Goal: Transaction & Acquisition: Purchase product/service

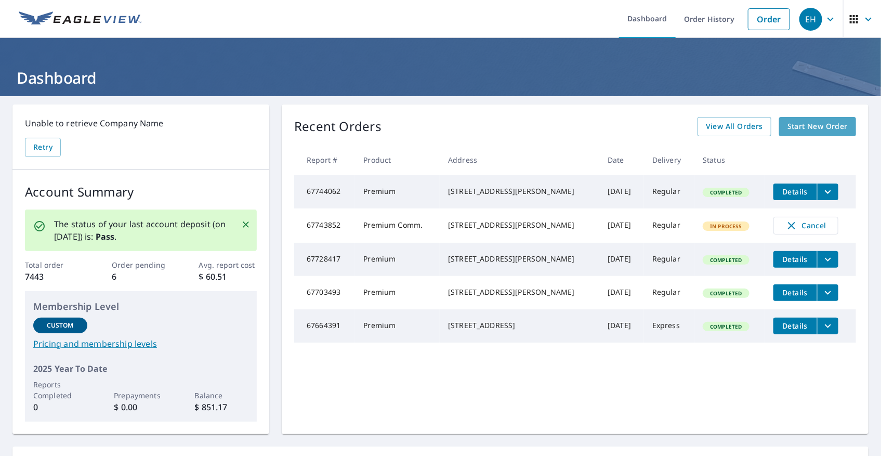
click at [796, 125] on span "Start New Order" at bounding box center [818, 126] width 60 height 13
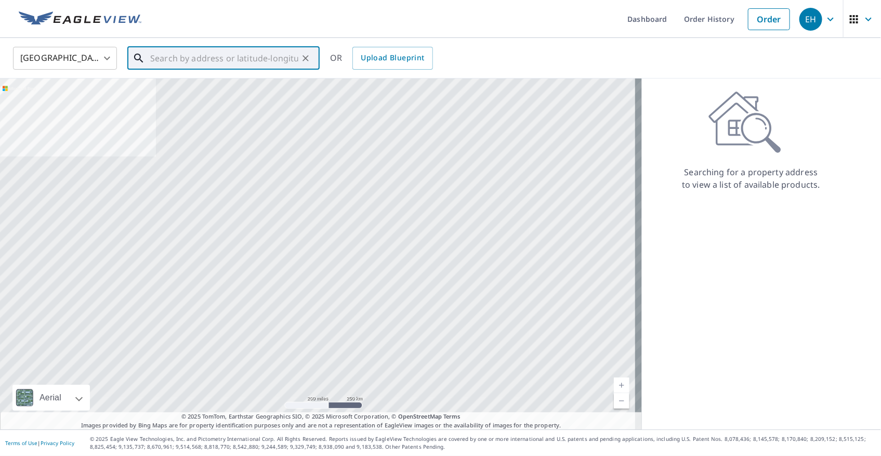
click at [239, 60] on input "text" at bounding box center [224, 58] width 148 height 29
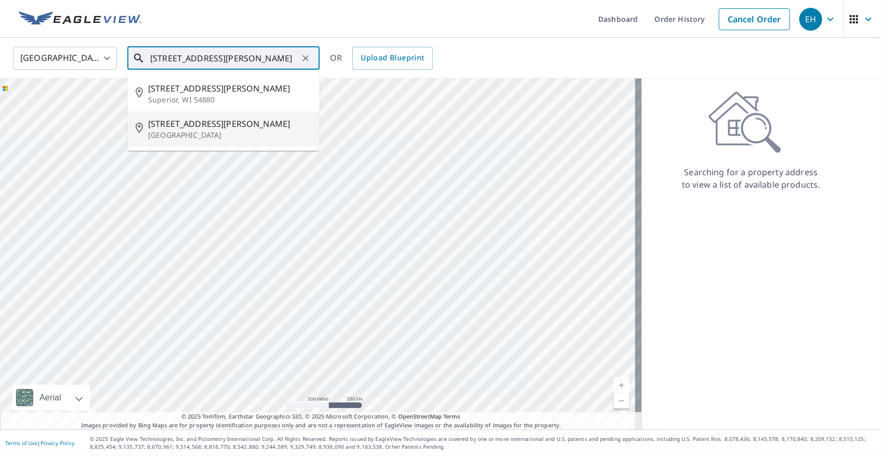
click at [195, 126] on span "[STREET_ADDRESS][PERSON_NAME]" at bounding box center [229, 123] width 163 height 12
type input "[STREET_ADDRESS][PERSON_NAME]"
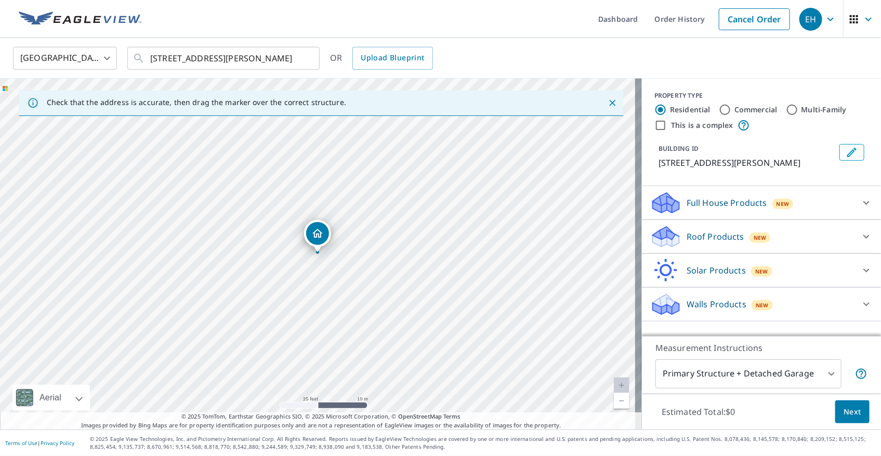
click at [760, 233] on div "New" at bounding box center [760, 237] width 21 height 10
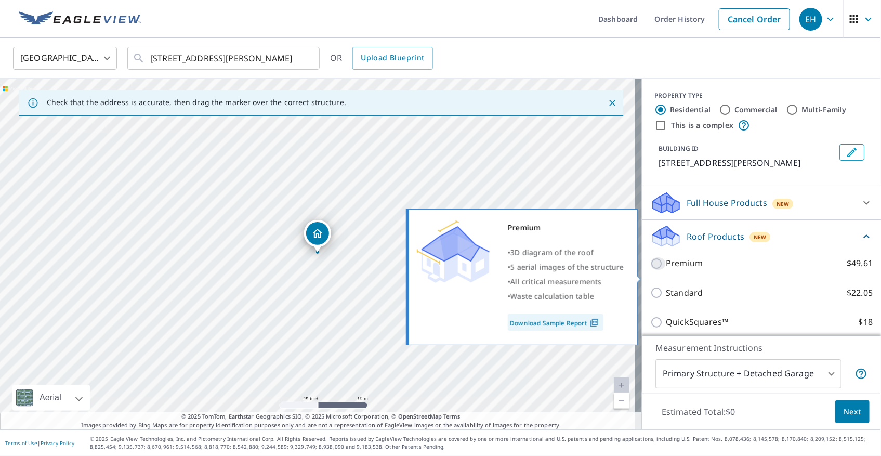
click at [651, 270] on input "Premium $49.61" at bounding box center [658, 263] width 16 height 12
checkbox input "true"
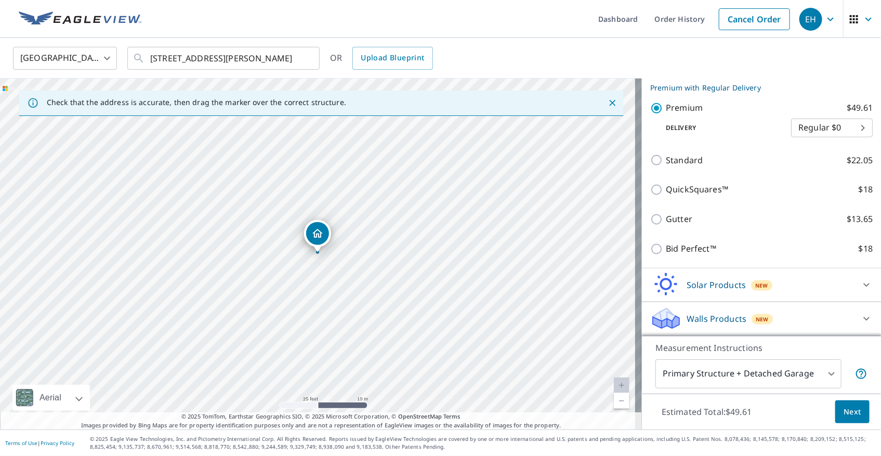
scroll to position [184, 0]
click at [849, 416] on span "Next" at bounding box center [853, 411] width 18 height 13
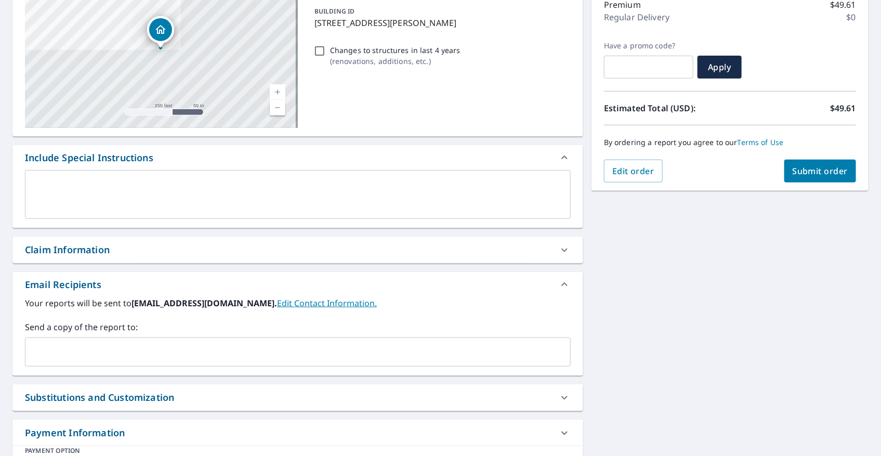
scroll to position [141, 0]
click at [111, 350] on input "text" at bounding box center [290, 352] width 521 height 20
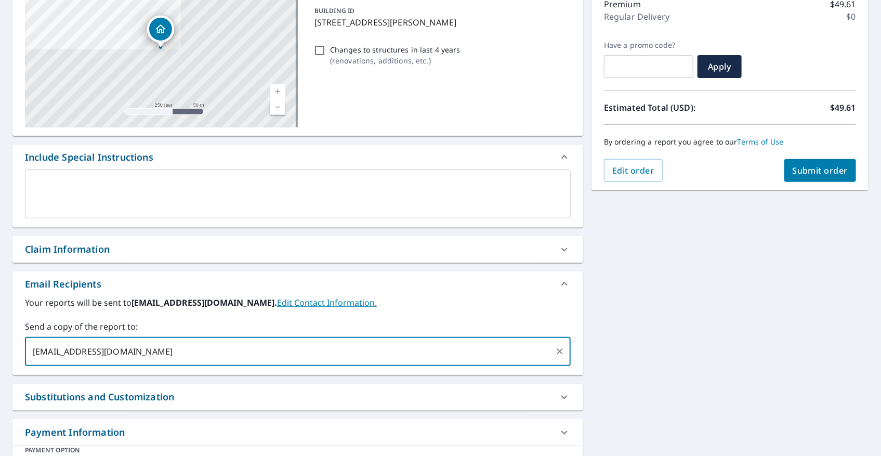
type input "[EMAIL_ADDRESS][DOMAIN_NAME]"
checkbox input "true"
type input "[EMAIL_ADDRESS][DOMAIN_NAME]"
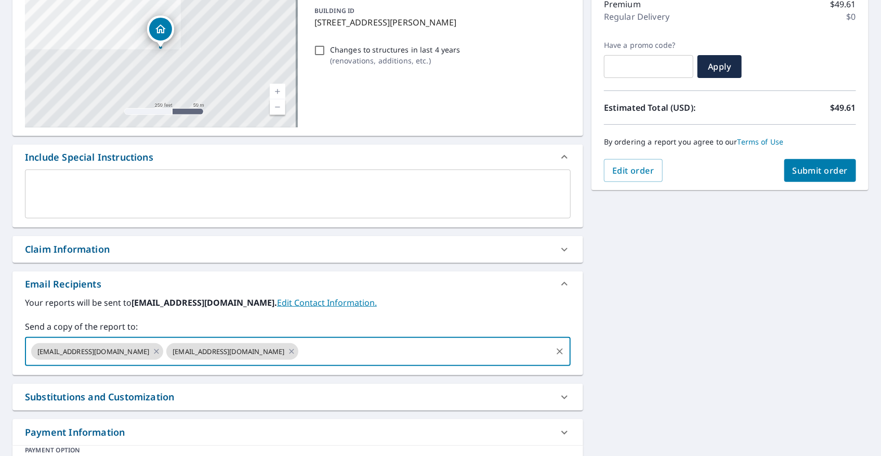
click at [807, 172] on span "Submit order" at bounding box center [821, 170] width 56 height 11
checkbox input "true"
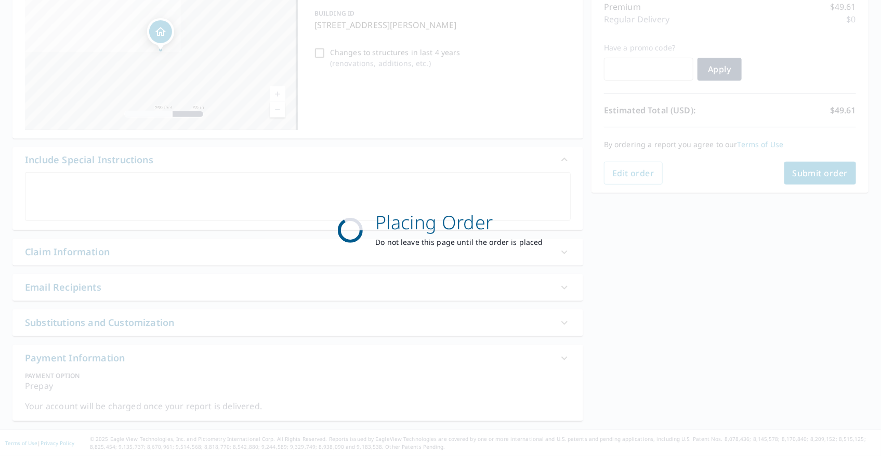
scroll to position [138, 0]
